Goal: Task Accomplishment & Management: Use online tool/utility

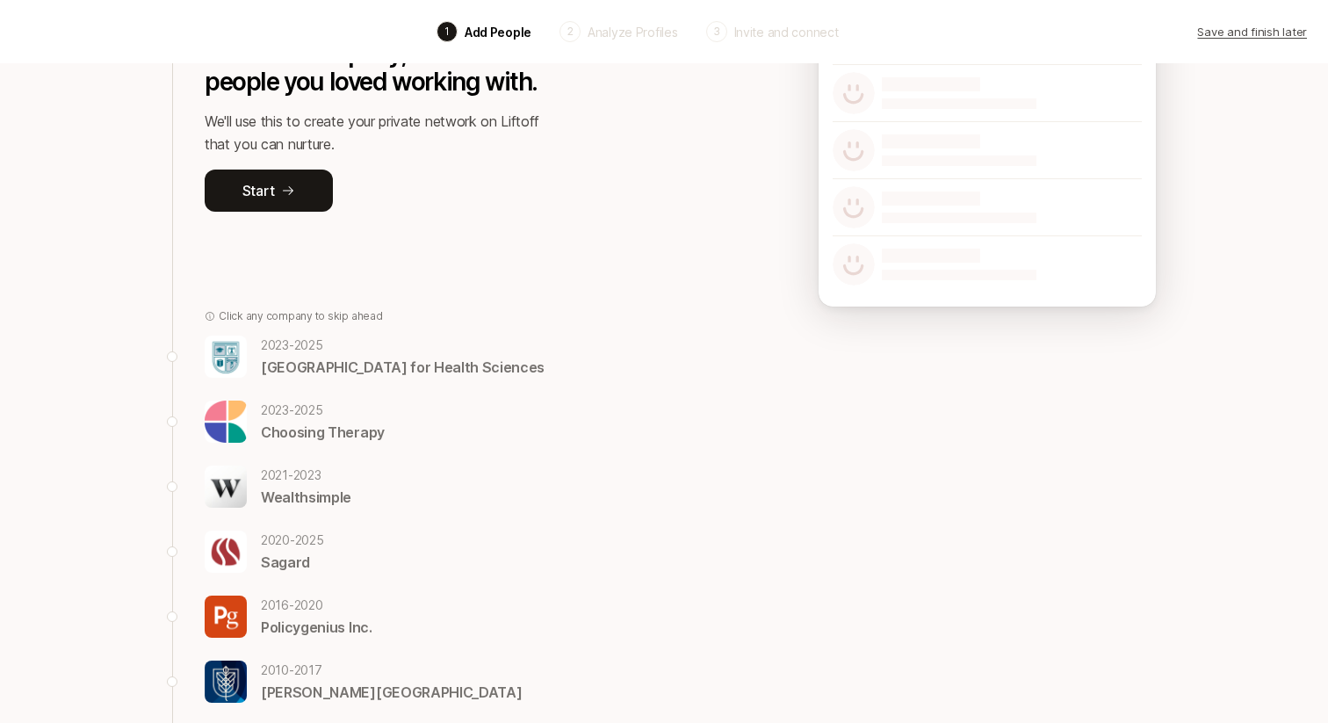
click at [452, 214] on div "Let's take a walk down memory lane, and reflect on some of your past roles. For…" at bounding box center [375, 61] width 340 height 395
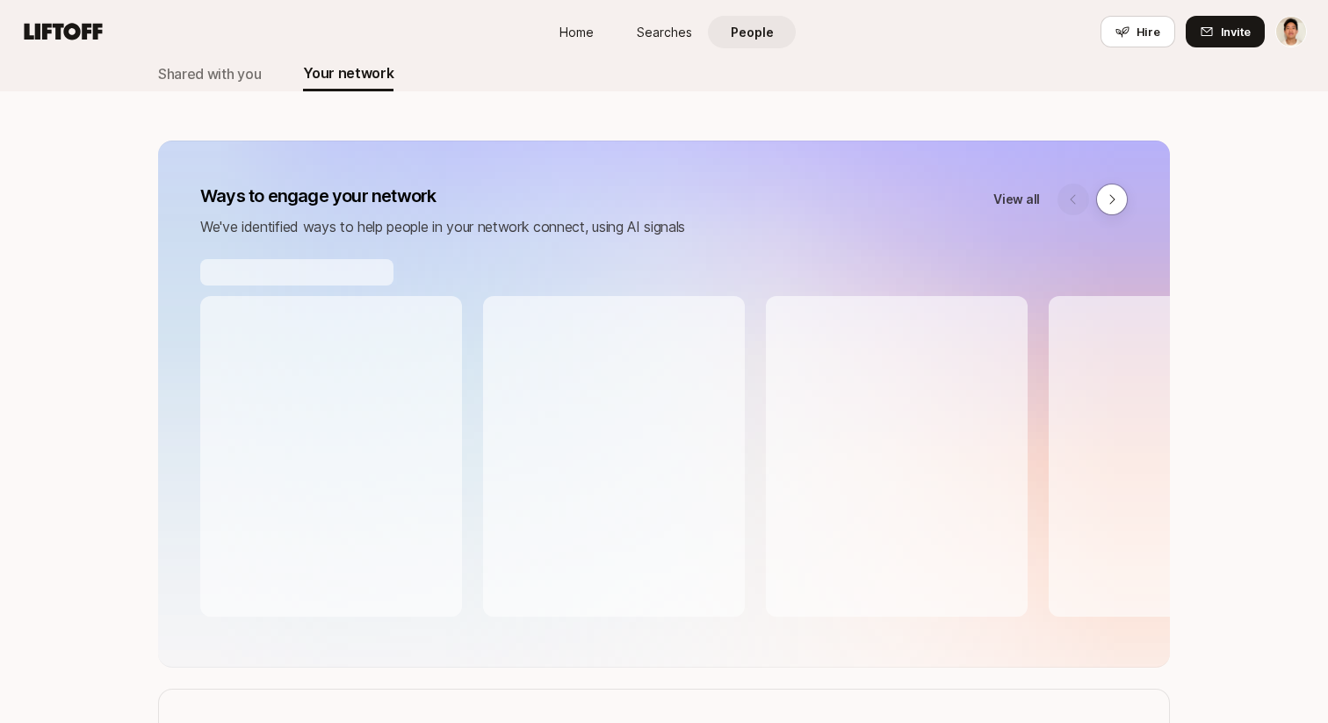
scroll to position [134, 0]
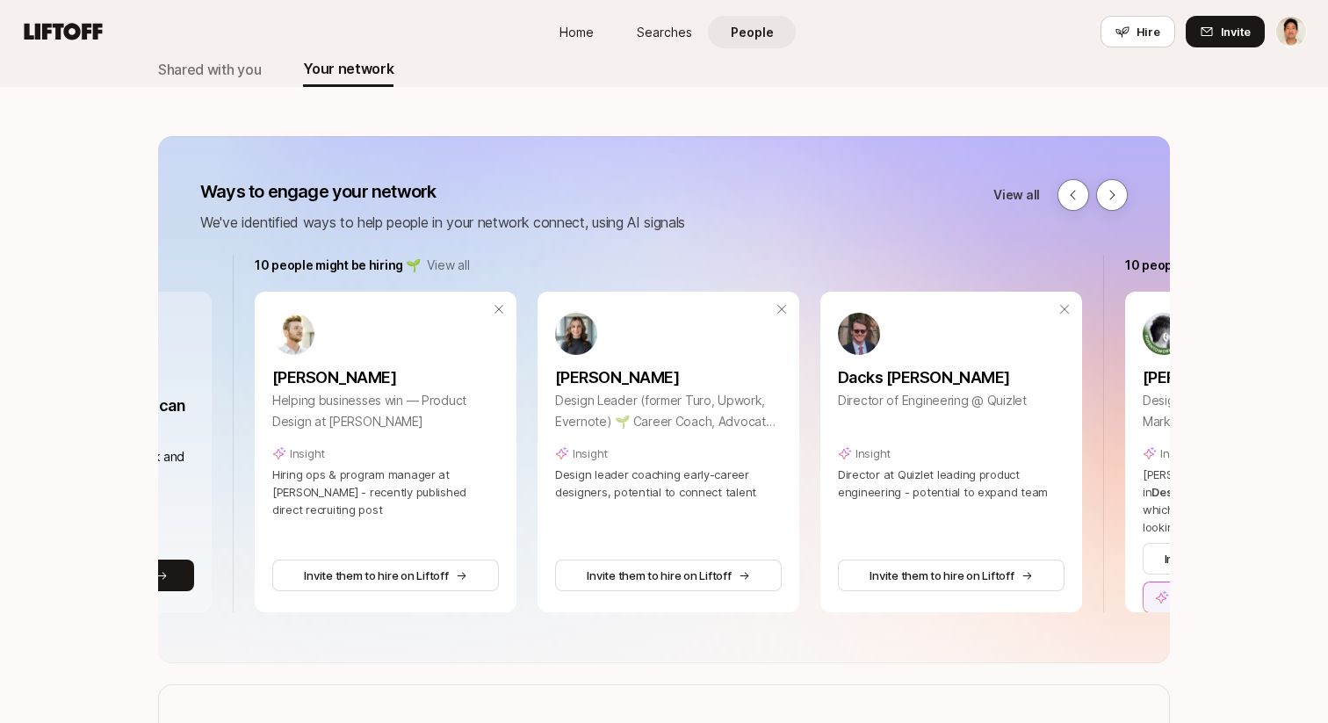
scroll to position [0, 0]
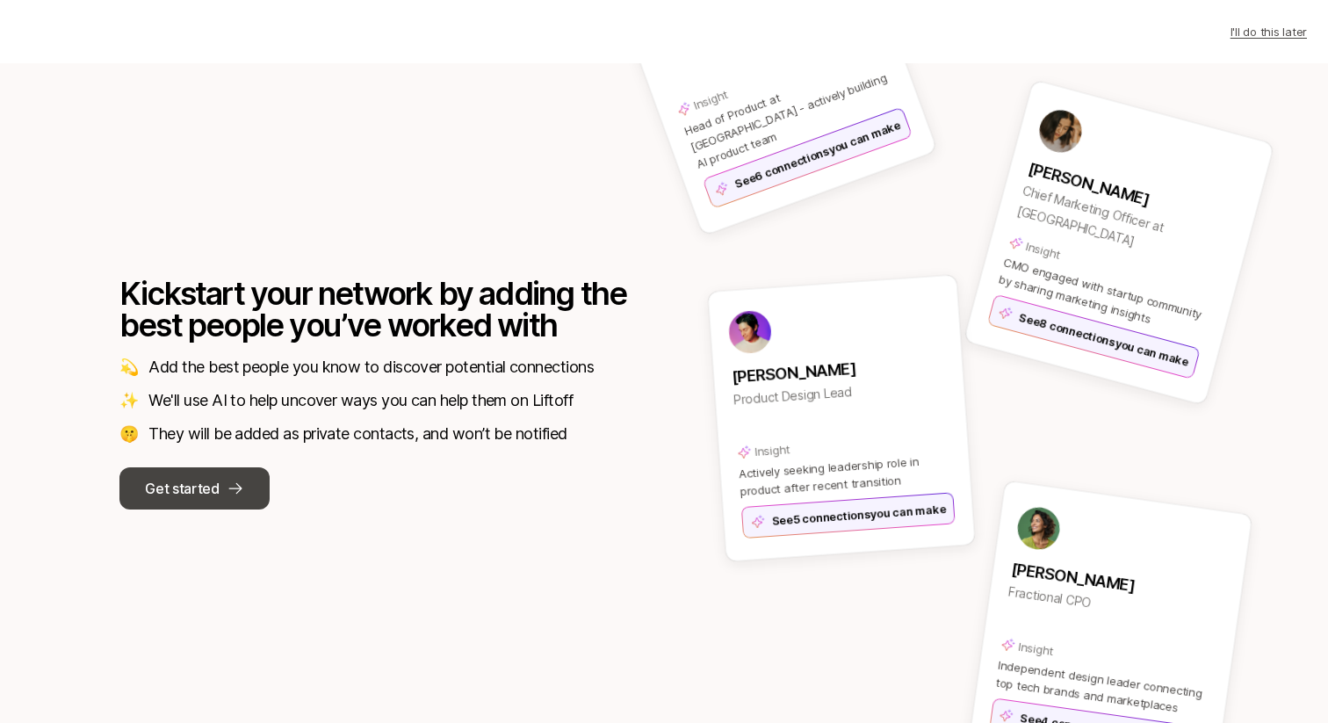
click at [227, 487] on icon at bounding box center [236, 489] width 18 height 18
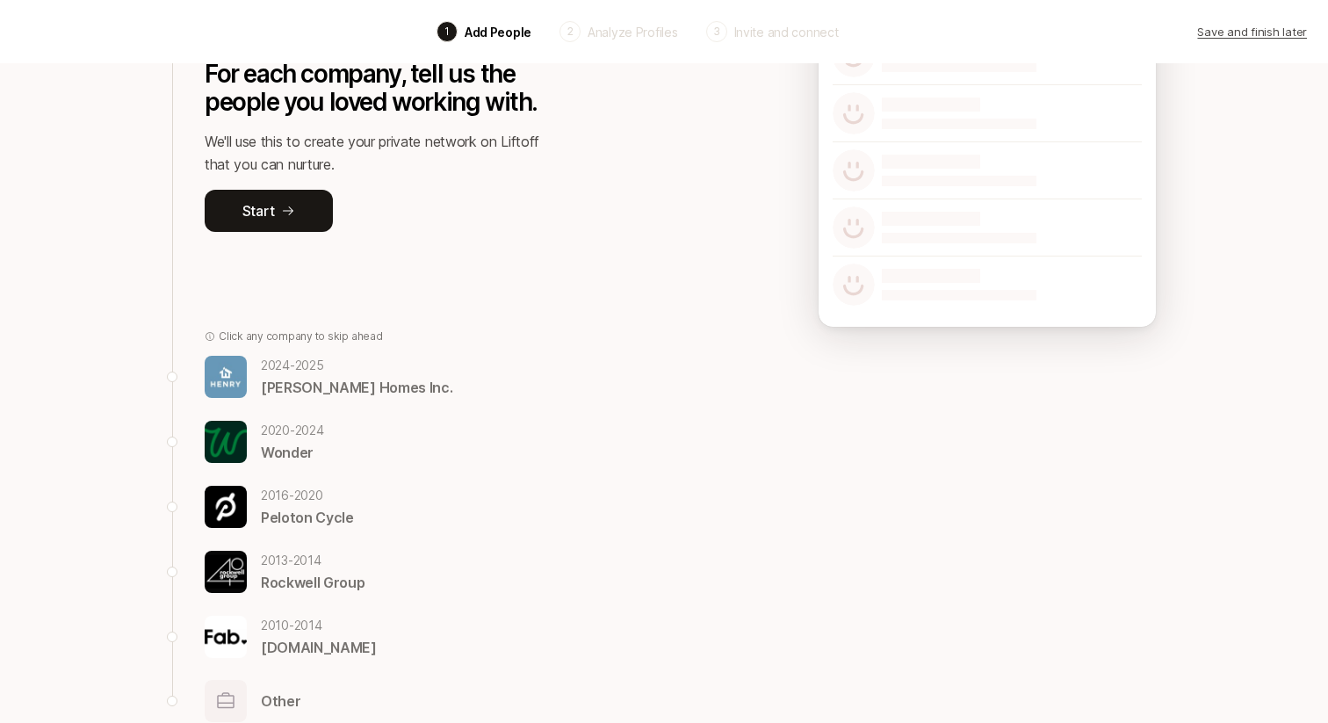
scroll to position [213, 0]
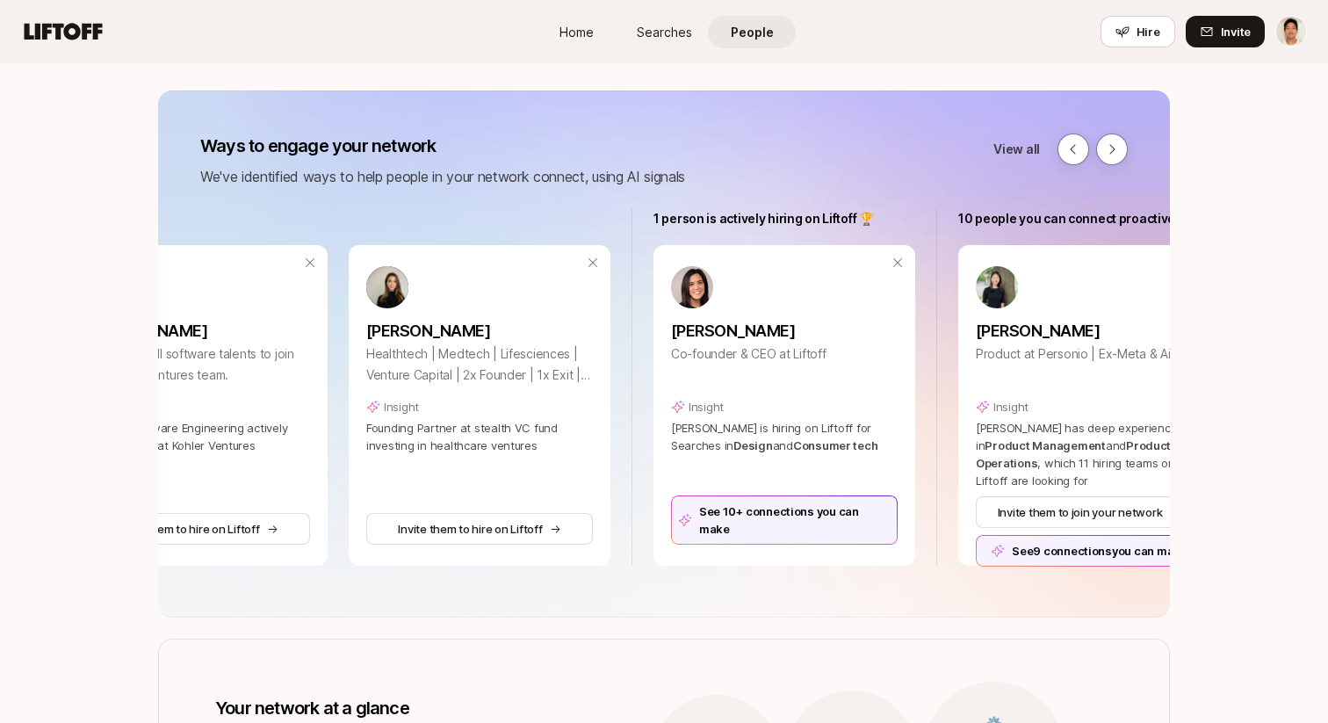
scroll to position [1, 1711]
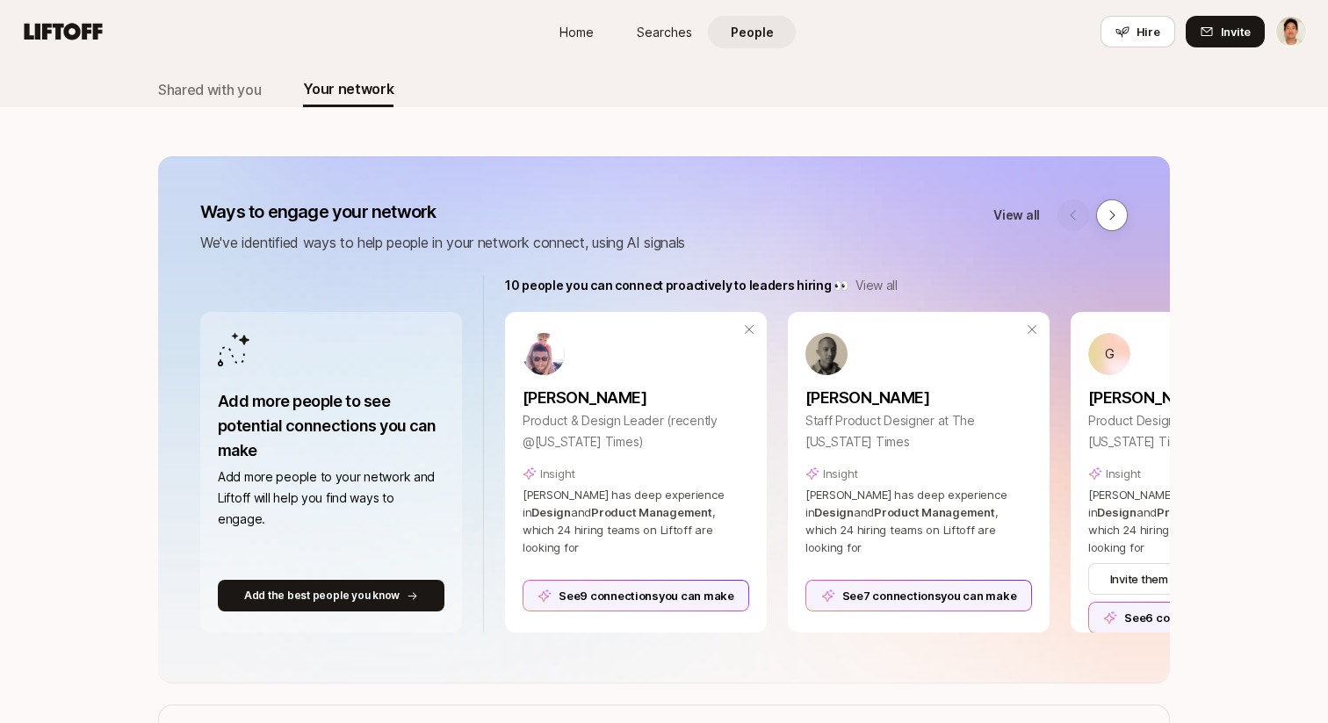
scroll to position [104, 0]
